Goal: Information Seeking & Learning: Learn about a topic

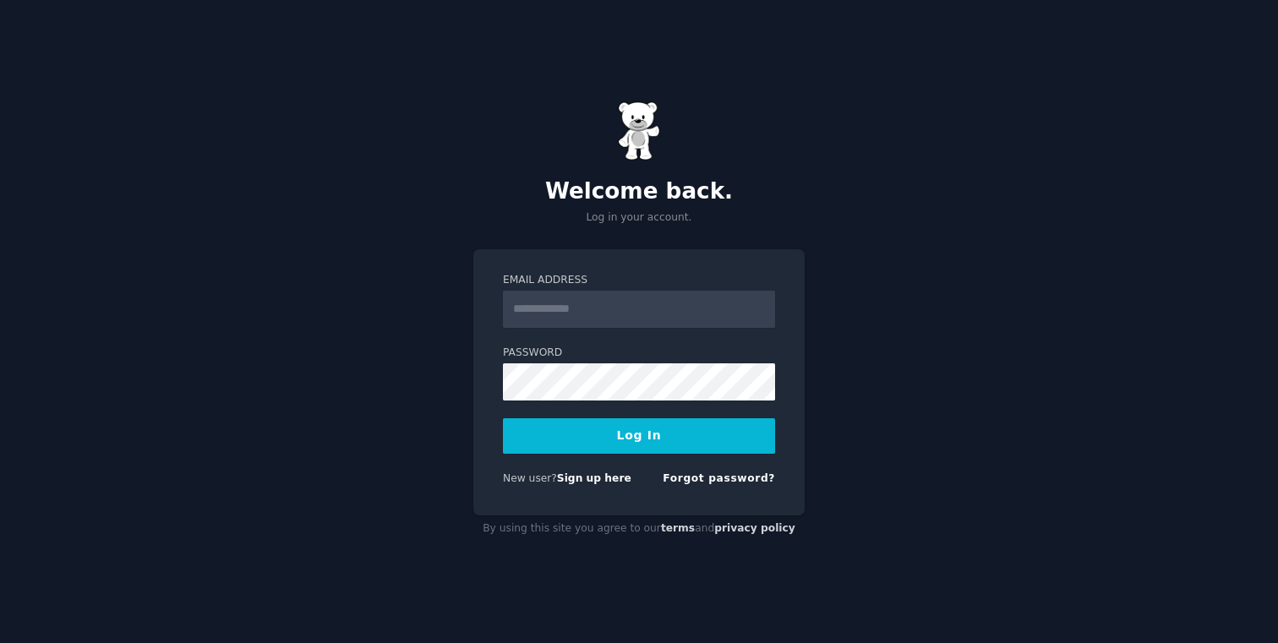
type input "**********"
click at [663, 429] on button "Log In" at bounding box center [639, 435] width 272 height 35
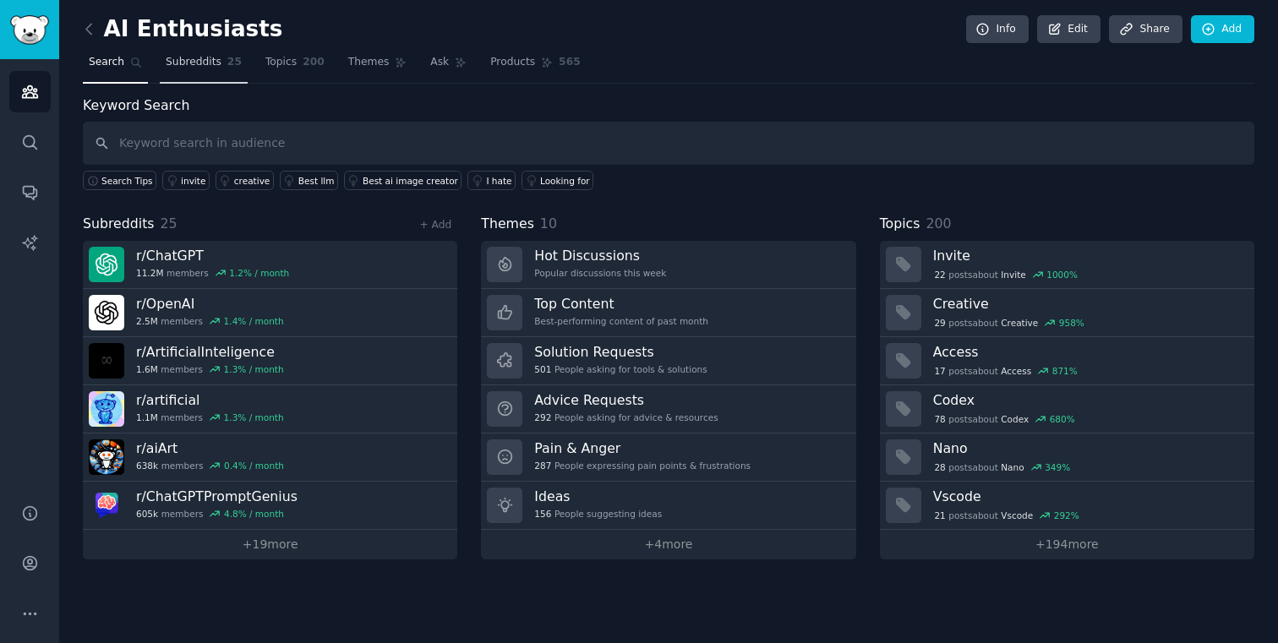
click at [183, 68] on span "Subreddits" at bounding box center [194, 62] width 56 height 15
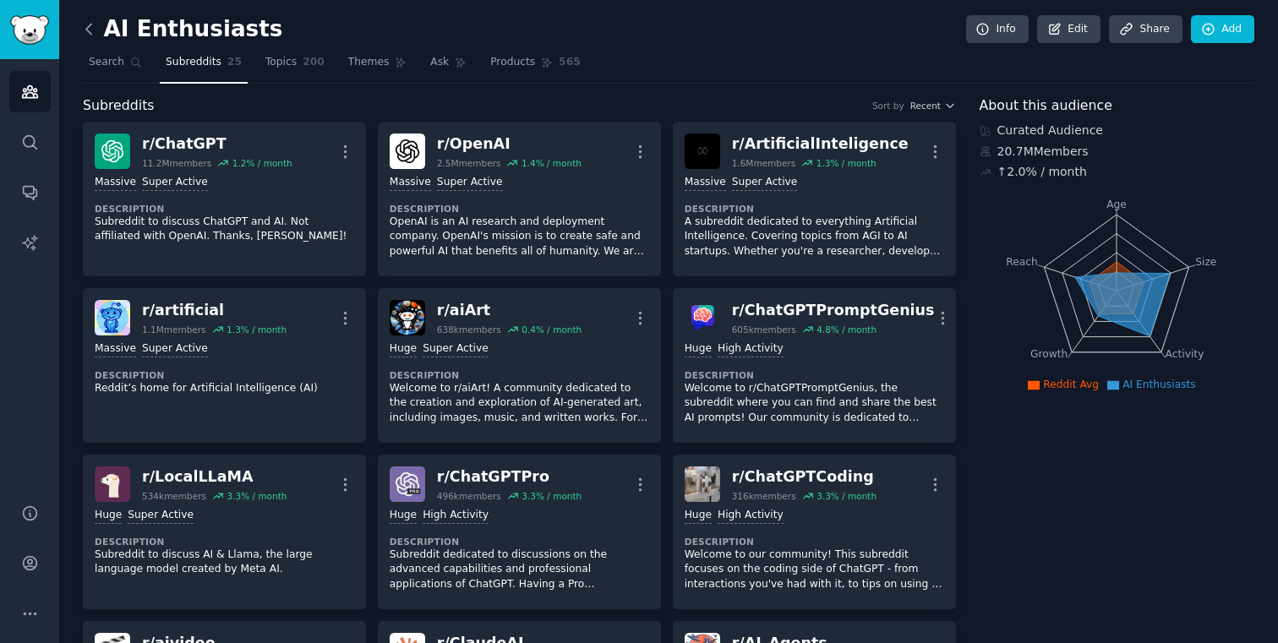
click at [95, 29] on icon at bounding box center [89, 29] width 18 height 18
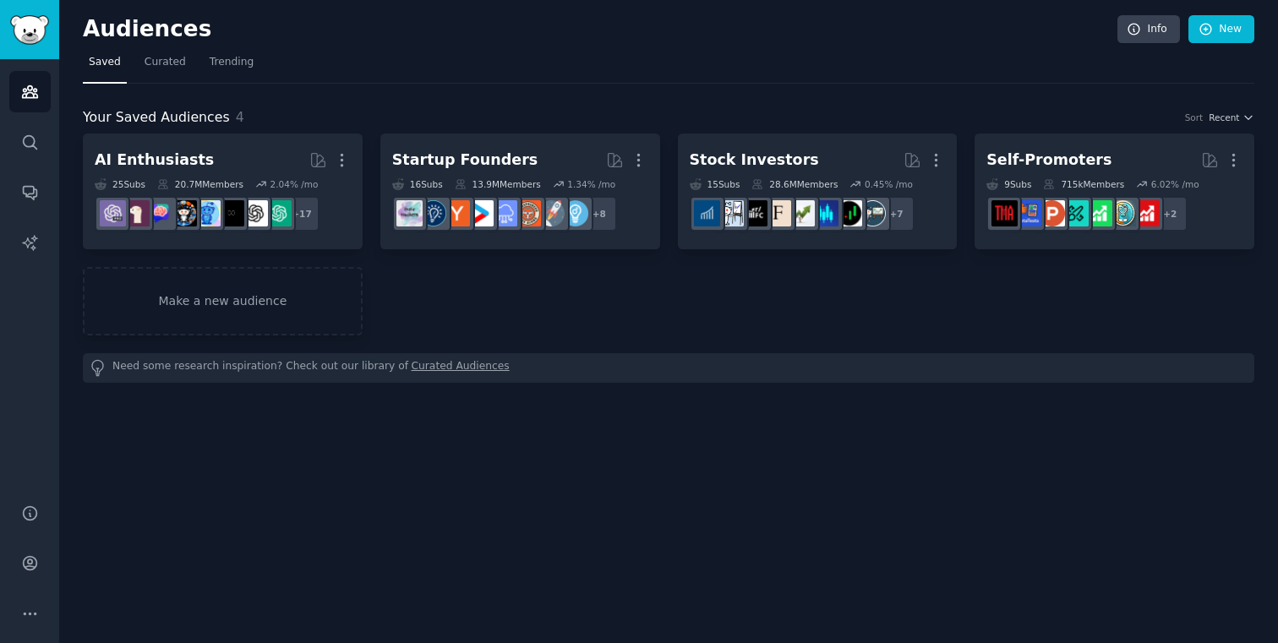
click at [412, 367] on link "Curated Audiences" at bounding box center [461, 368] width 98 height 18
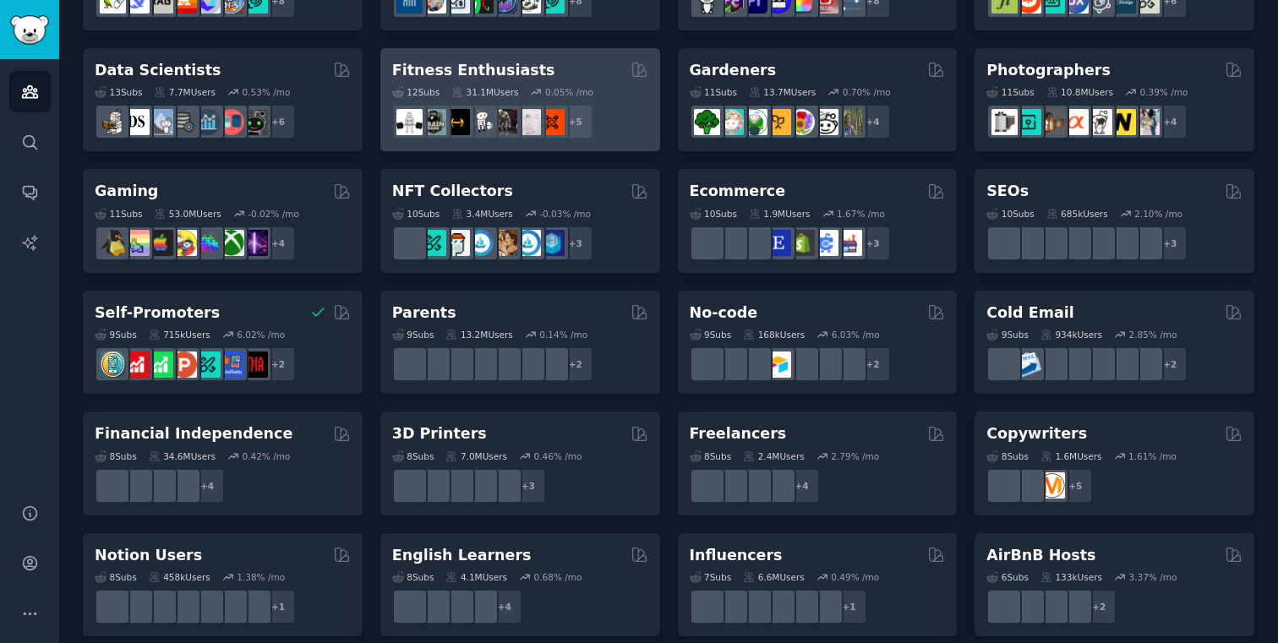
scroll to position [453, 0]
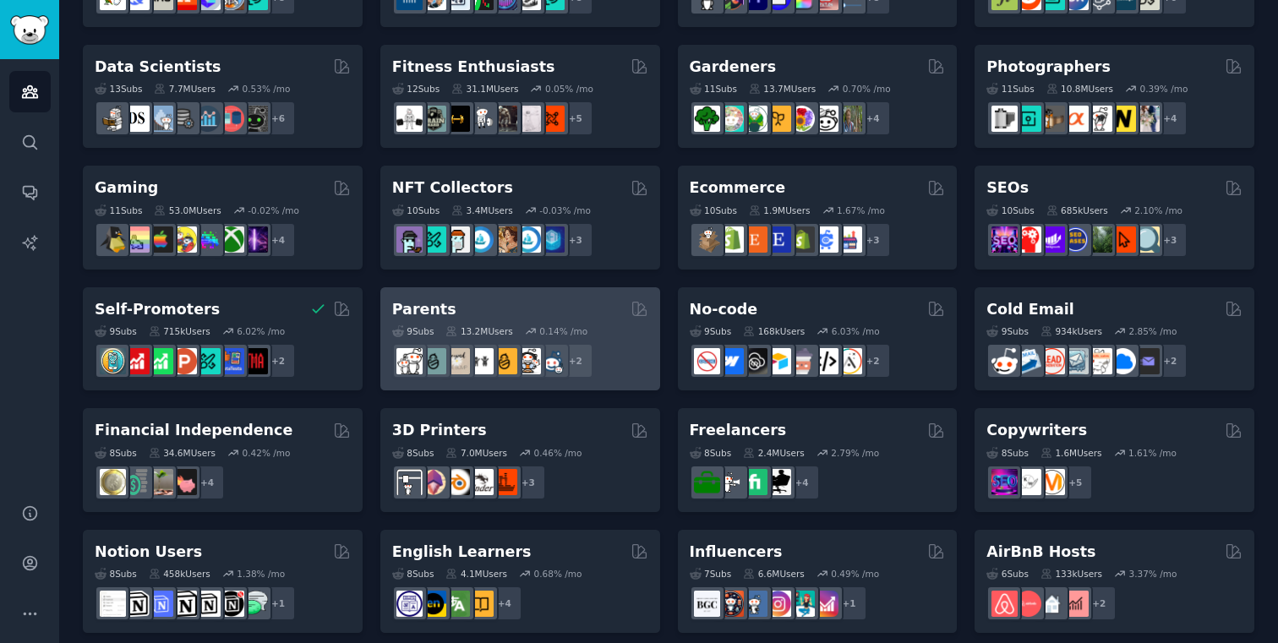
click at [521, 327] on div "9 Sub s 13.2M Users 0.14 % /mo" at bounding box center [520, 331] width 256 height 12
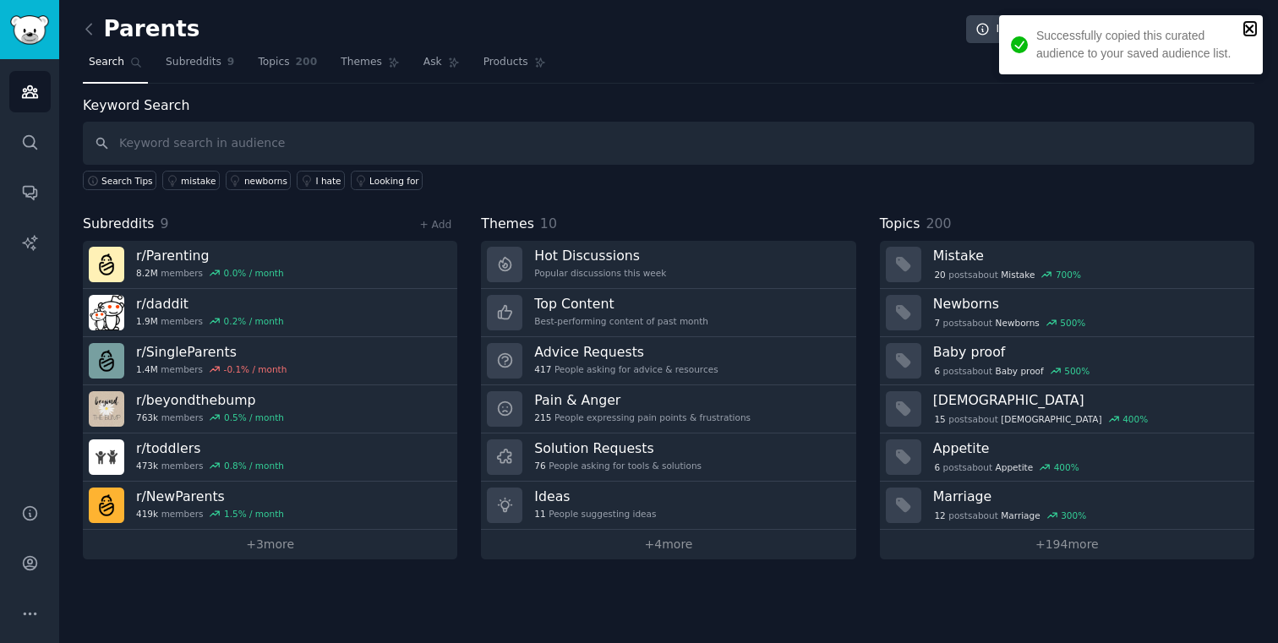
click at [1248, 34] on icon "close" at bounding box center [1250, 29] width 12 height 14
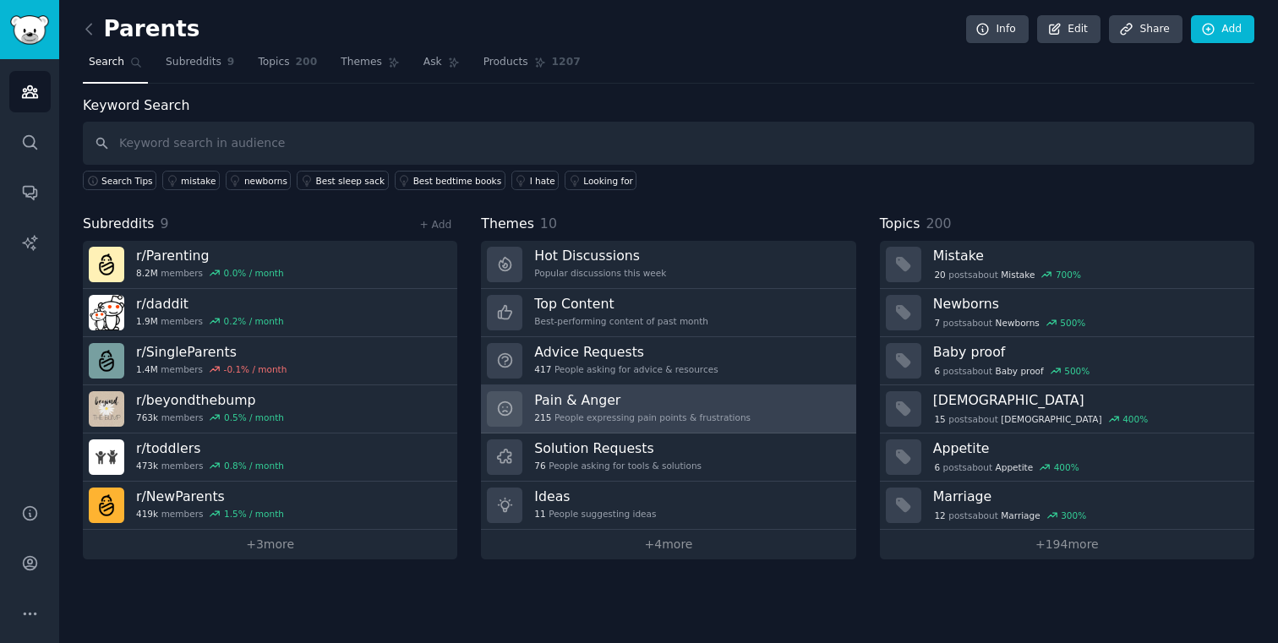
click at [576, 412] on div "215 People expressing pain points & frustrations" at bounding box center [642, 418] width 216 height 12
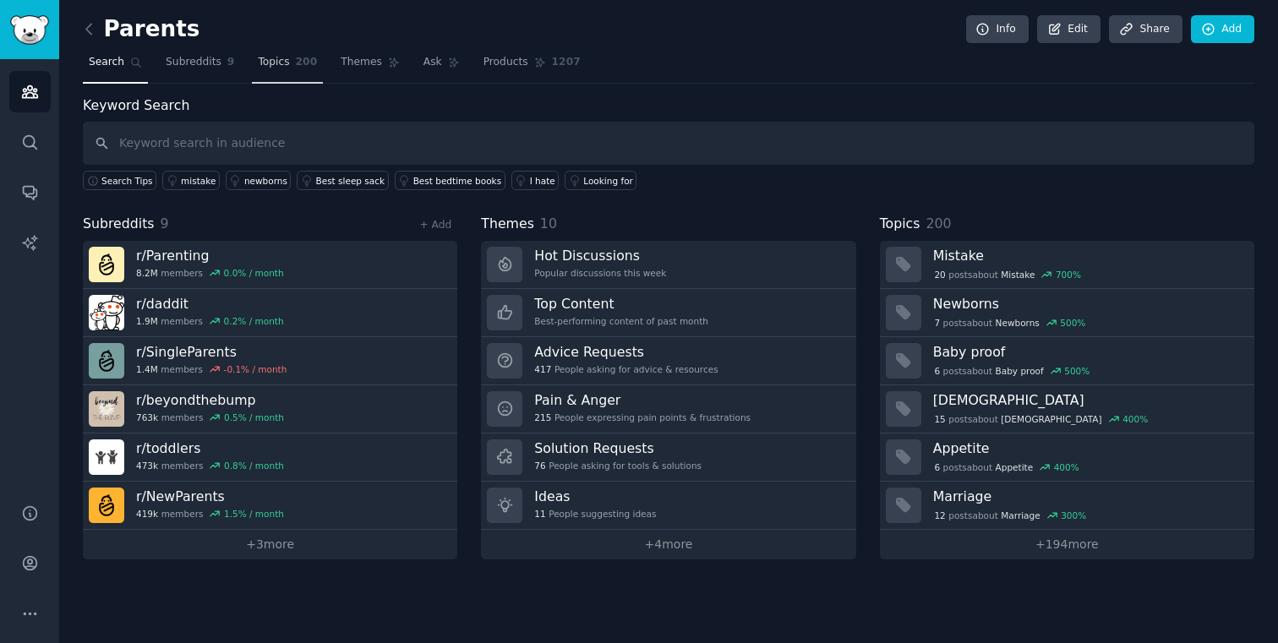
click at [296, 65] on span "200" at bounding box center [307, 62] width 22 height 15
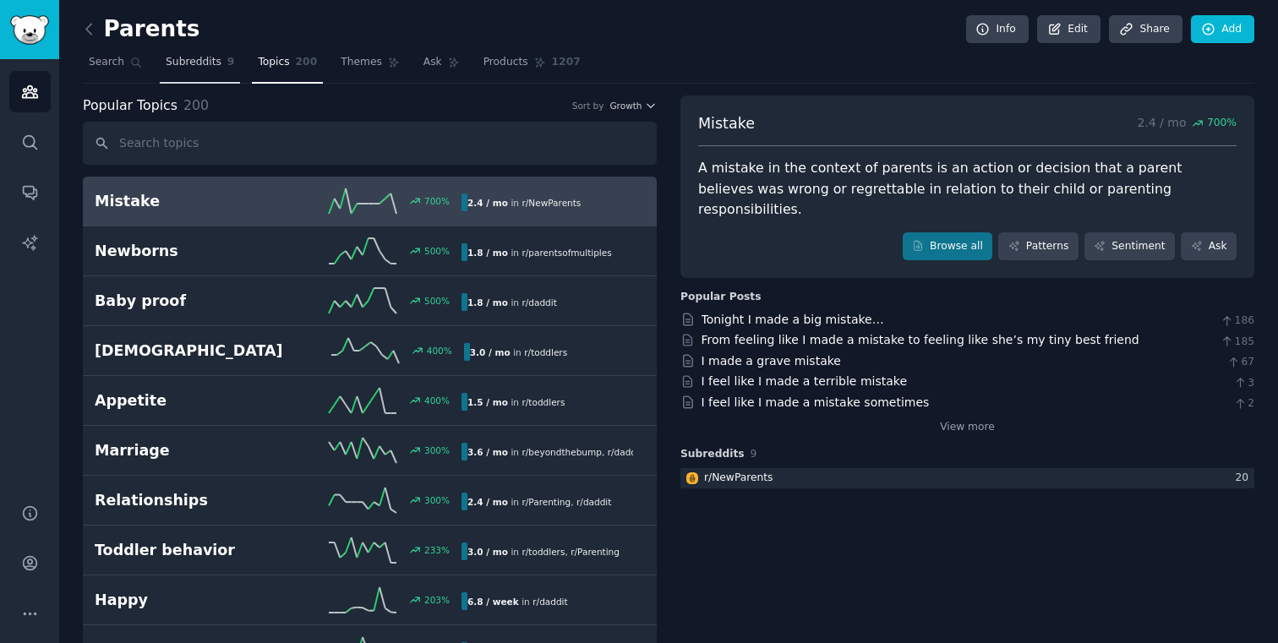
click at [194, 69] on link "Subreddits 9" at bounding box center [200, 66] width 80 height 35
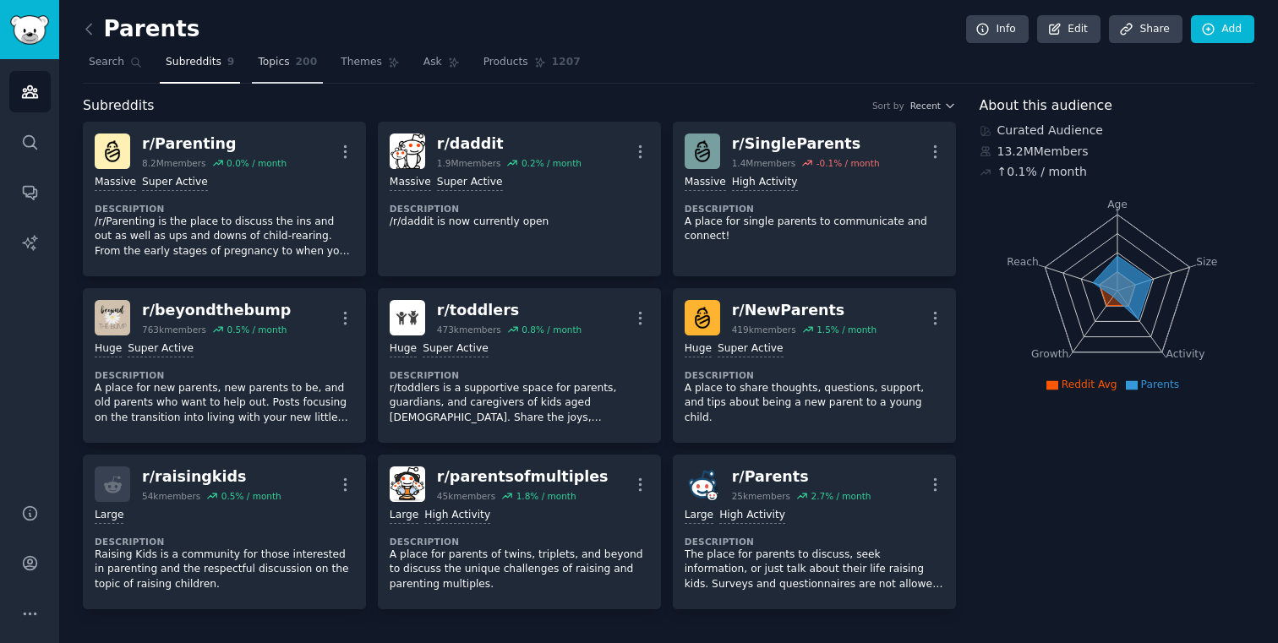
click at [285, 64] on span "Topics" at bounding box center [273, 62] width 31 height 15
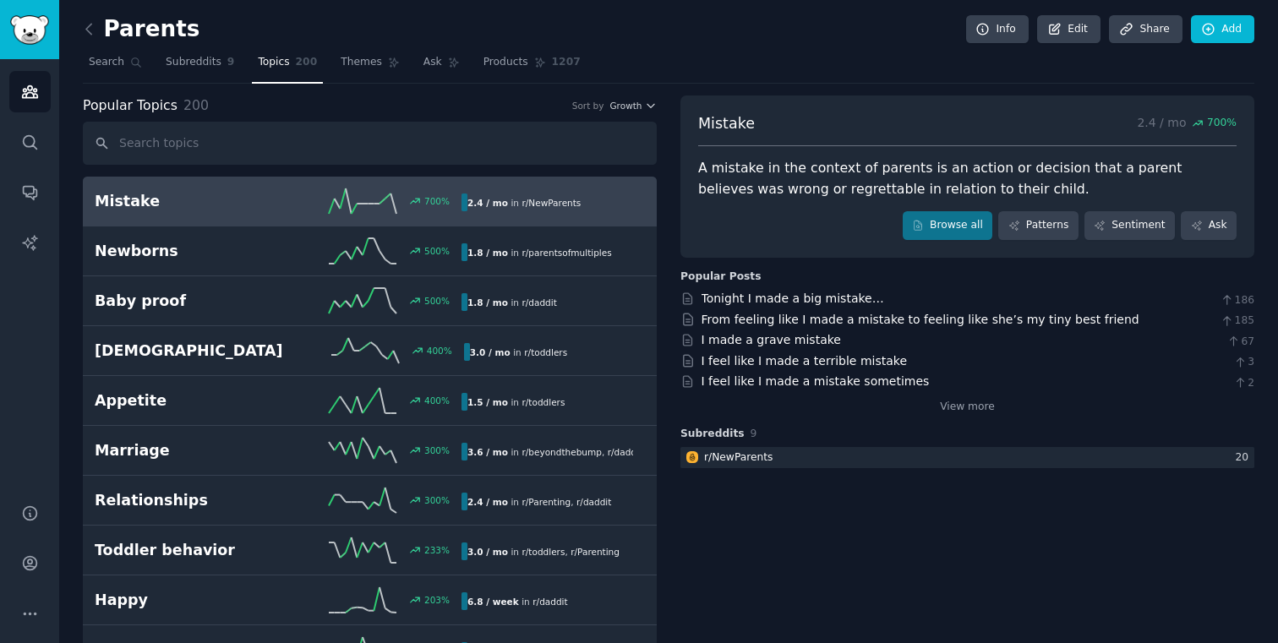
click at [99, 35] on link at bounding box center [93, 29] width 21 height 27
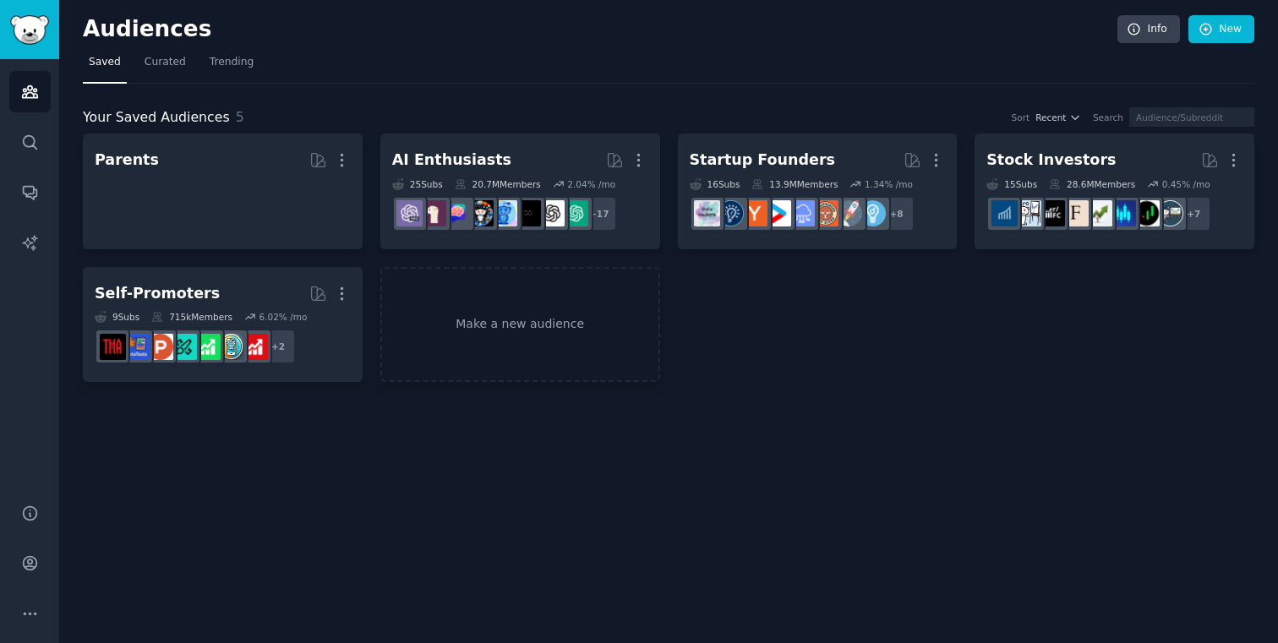
click at [81, 26] on div "Audiences Info New Saved Curated Trending Your Saved Audiences 5 Sort Recent Se…" at bounding box center [668, 321] width 1219 height 643
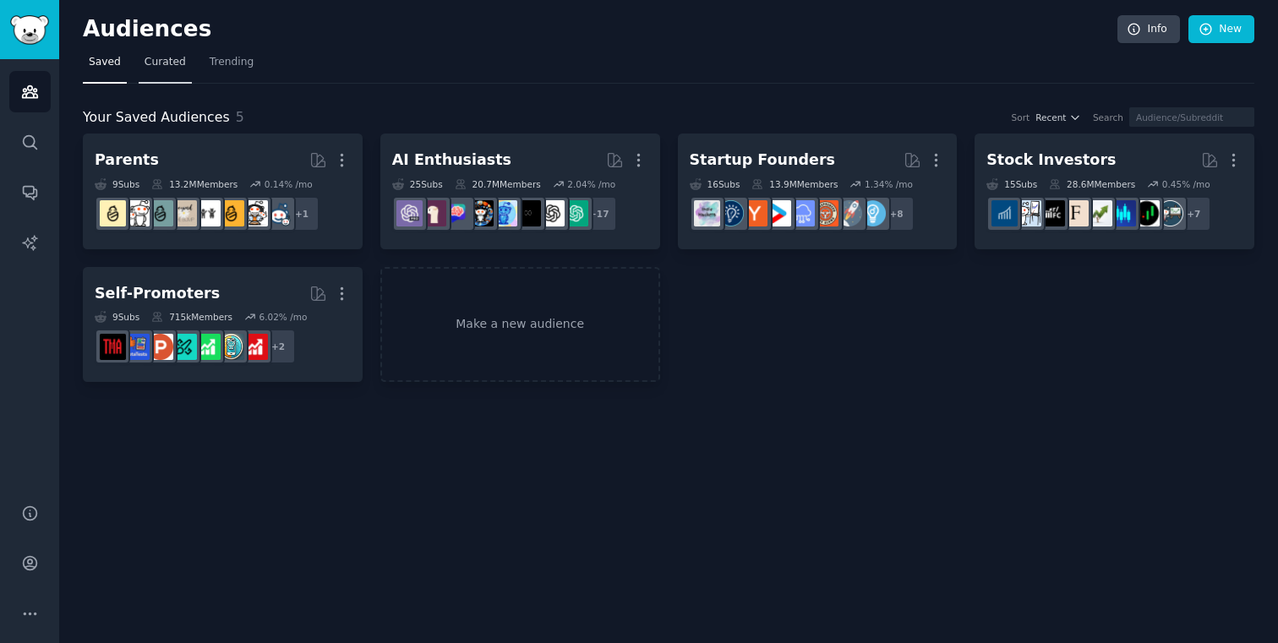
click at [155, 72] on link "Curated" at bounding box center [165, 66] width 53 height 35
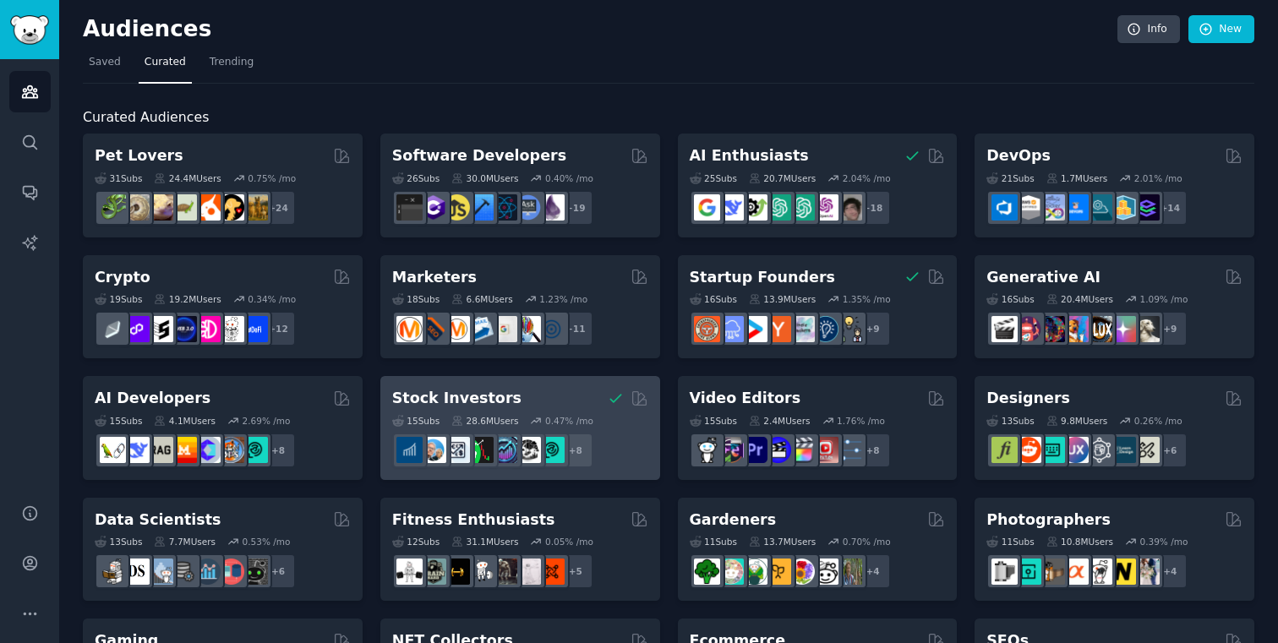
click at [455, 402] on h2 "Stock Investors" at bounding box center [456, 398] width 129 height 21
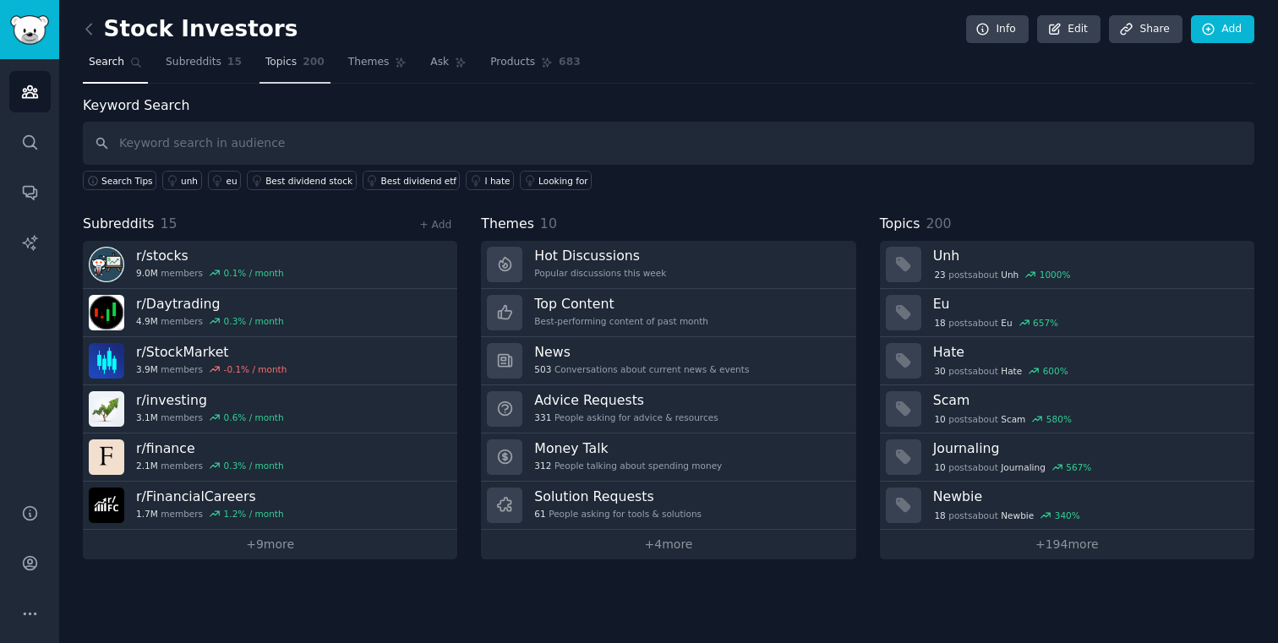
click at [278, 52] on link "Topics 200" at bounding box center [294, 66] width 71 height 35
